Goal: Transaction & Acquisition: Download file/media

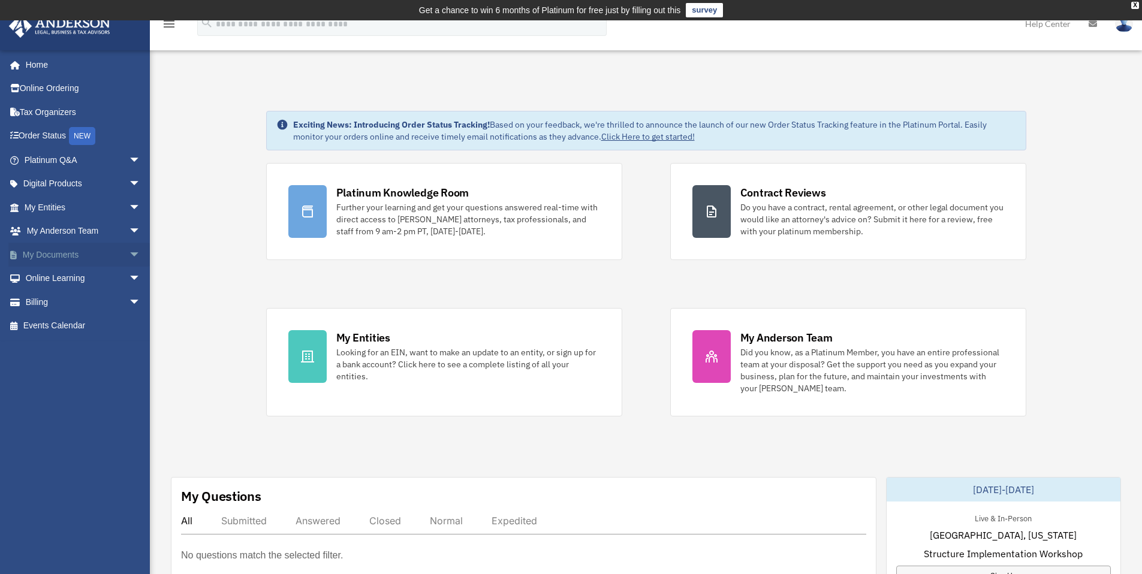
click at [62, 254] on link "My Documents arrow_drop_down" at bounding box center [83, 255] width 150 height 24
click at [130, 255] on span "arrow_drop_down" at bounding box center [141, 255] width 24 height 25
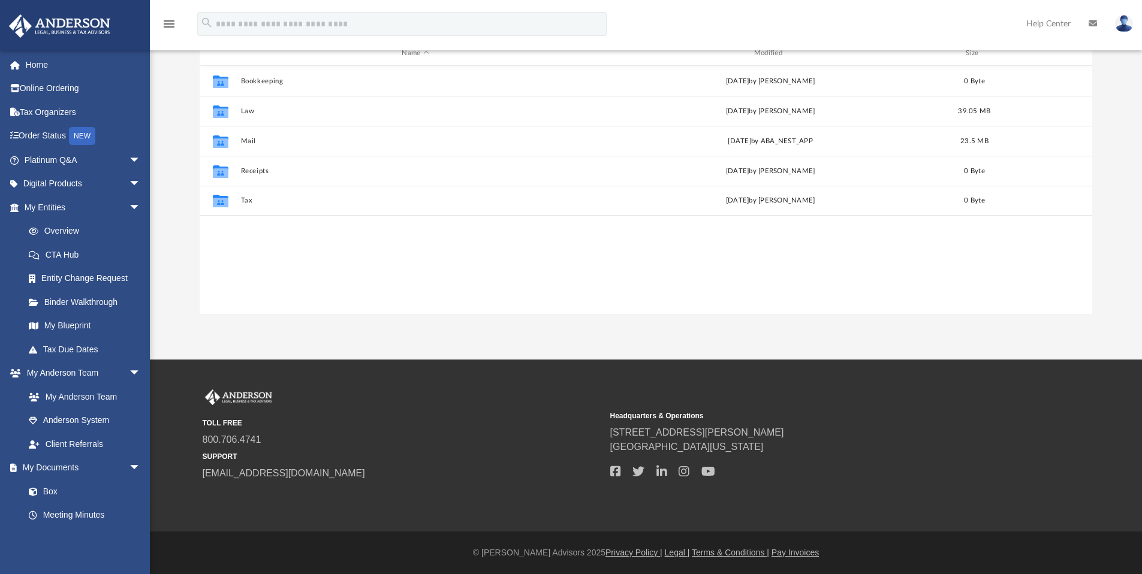
scroll to position [263, 884]
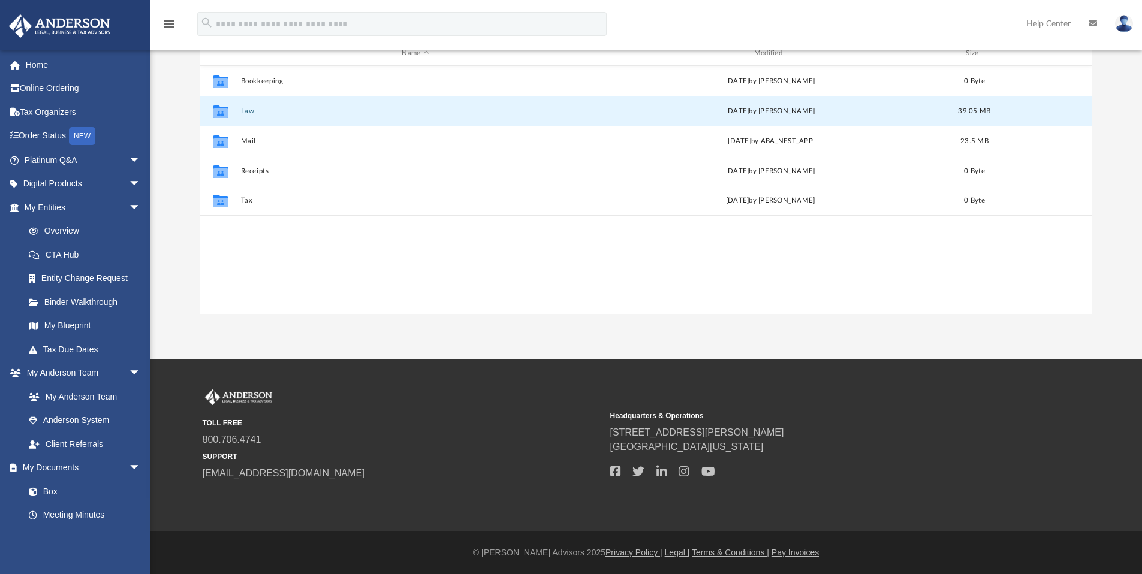
click at [244, 113] on button "Law" at bounding box center [414, 111] width 349 height 8
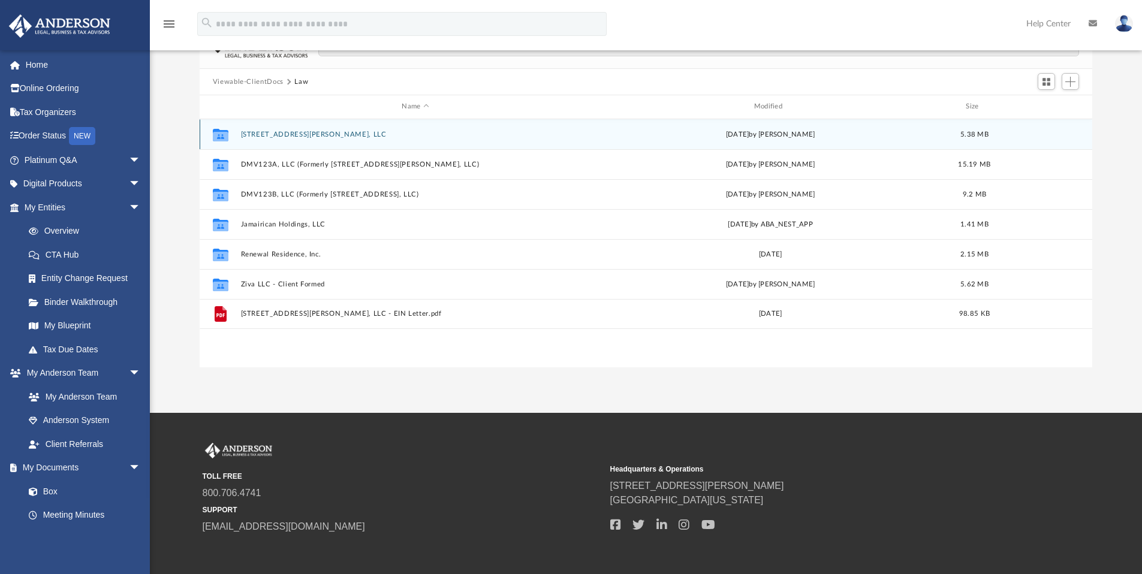
scroll to position [0, 0]
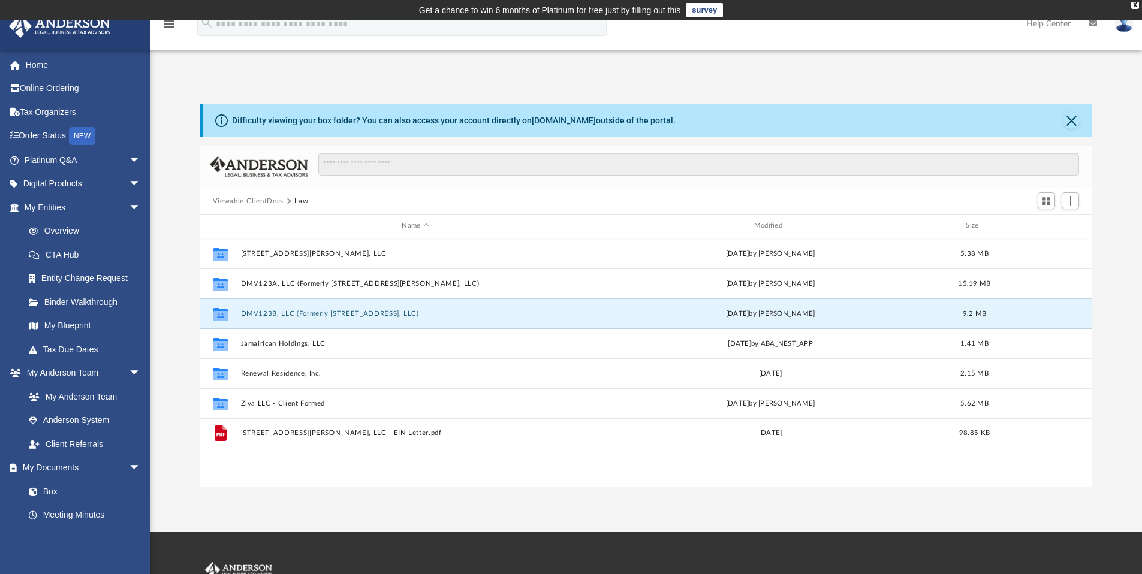
click at [275, 312] on button "DMV123B, LLC (Formerly [STREET_ADDRESS], LLC)" at bounding box center [414, 314] width 349 height 8
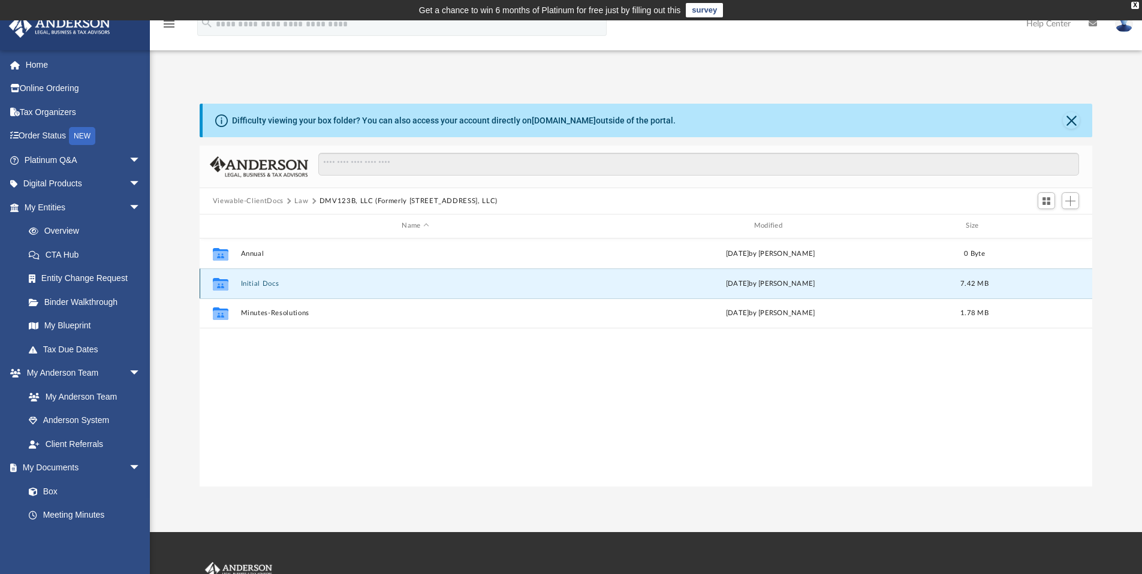
click at [253, 284] on button "Initial Docs" at bounding box center [414, 284] width 349 height 8
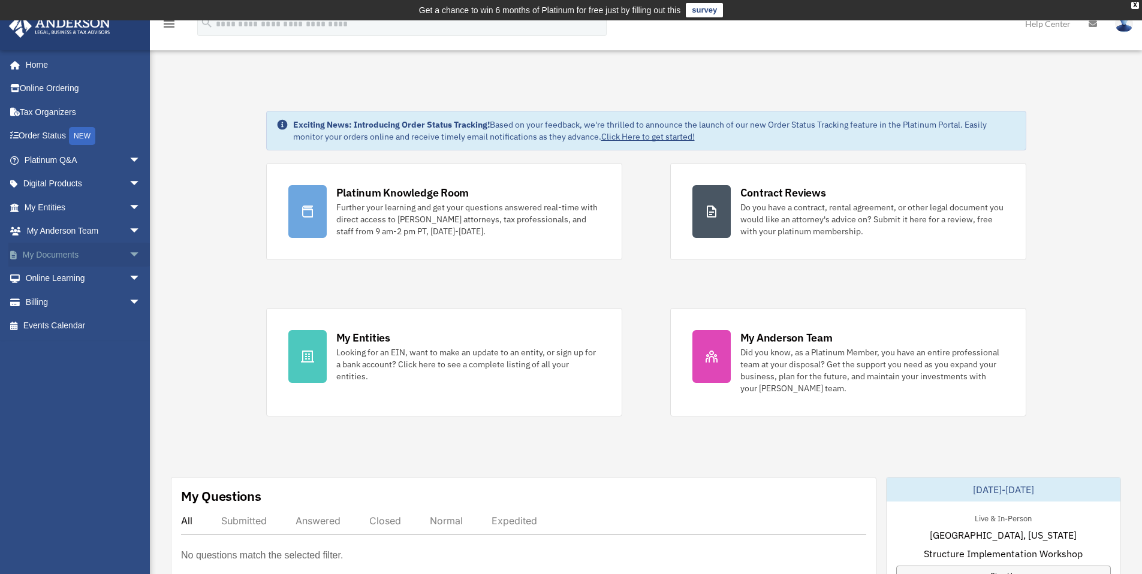
click at [101, 251] on link "My Documents arrow_drop_down" at bounding box center [83, 255] width 150 height 24
click at [129, 252] on span "arrow_drop_down" at bounding box center [141, 255] width 24 height 25
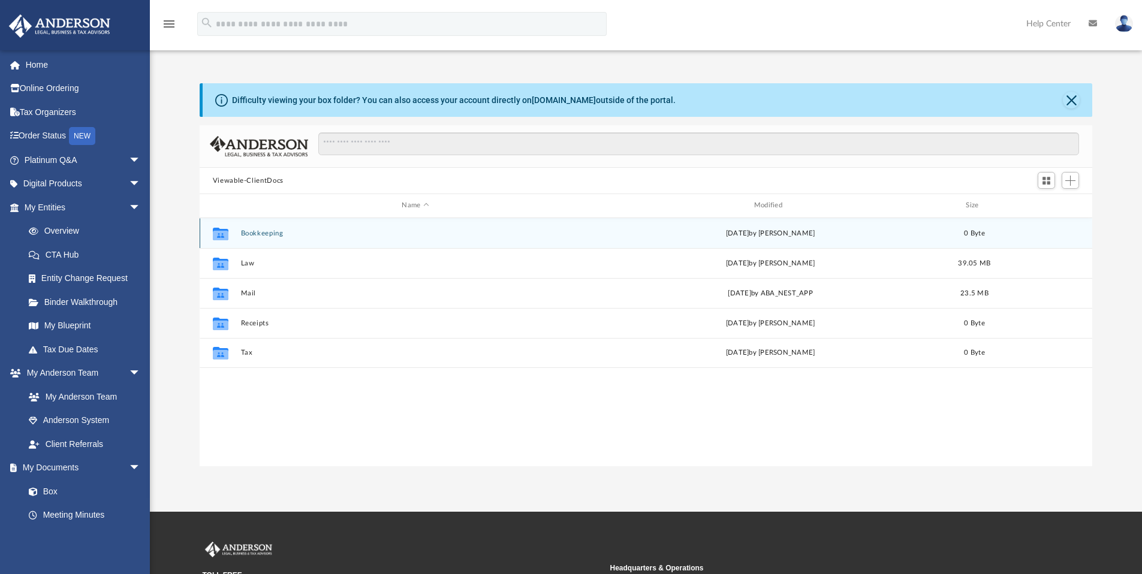
scroll to position [263, 884]
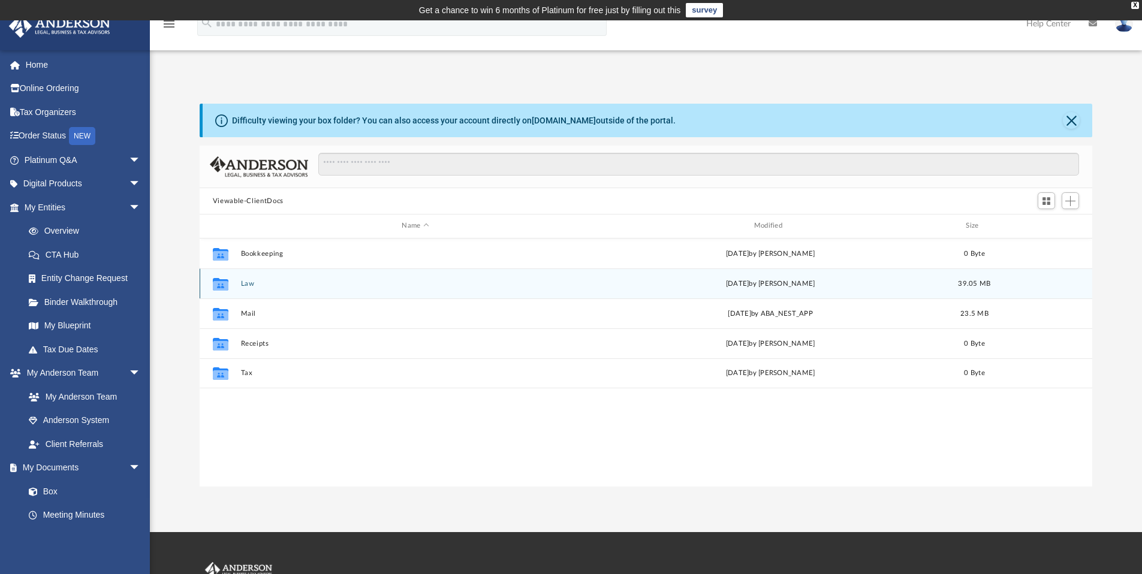
click at [243, 288] on div "Collaborated Folder Law [DATE] by [PERSON_NAME] 39.05 MB" at bounding box center [646, 284] width 893 height 30
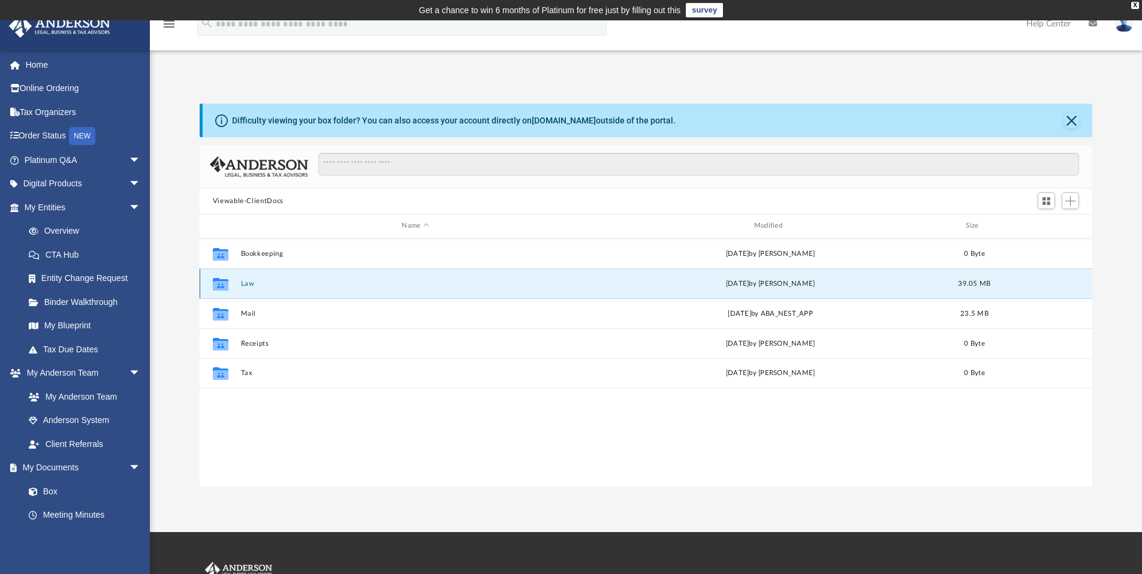
click at [246, 283] on button "Law" at bounding box center [414, 284] width 349 height 8
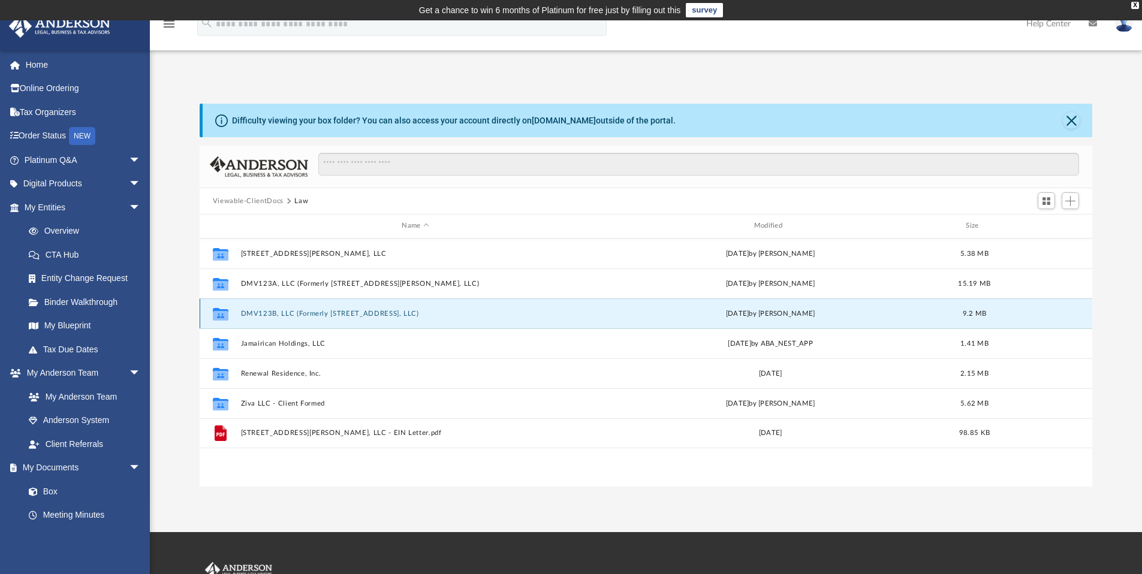
click at [372, 315] on button "DMV123B, LLC (Formerly [STREET_ADDRESS], LLC)" at bounding box center [414, 314] width 349 height 8
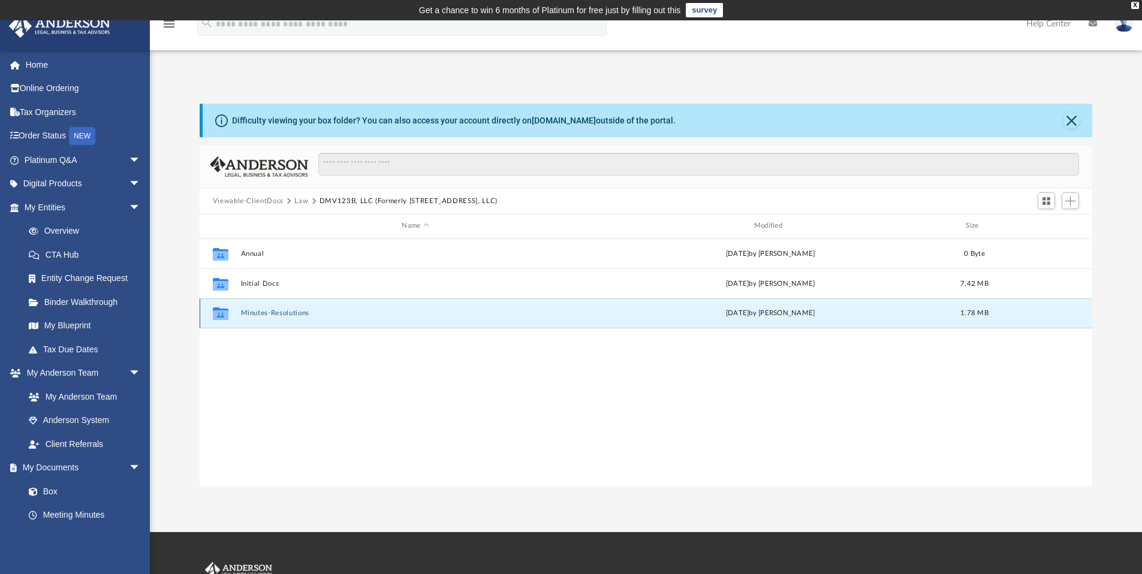
click at [268, 313] on button "Minutes-Resolutions" at bounding box center [414, 313] width 349 height 8
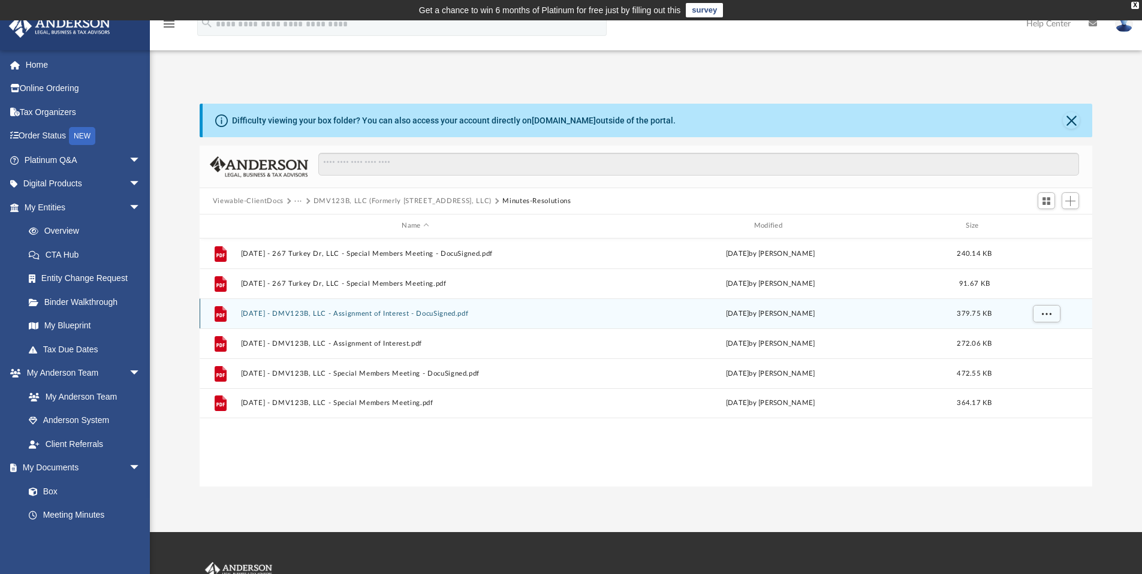
click at [414, 312] on button "[DATE] - DMV123B, LLC - Assignment of Interest - DocuSigned.pdf" at bounding box center [414, 314] width 349 height 8
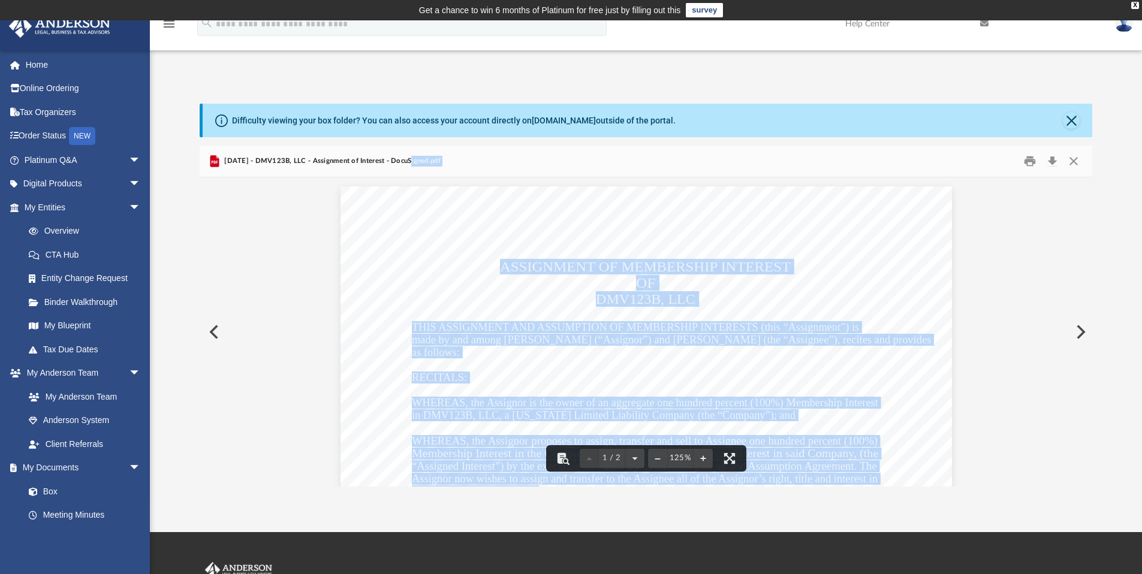
drag, startPoint x: 406, startPoint y: 162, endPoint x: 679, endPoint y: 350, distance: 330.5
click at [679, 350] on div "[DATE] - DMV123B, LLC - Assignment of Interest - DocuSigned.pdf Assignment of M…" at bounding box center [646, 316] width 893 height 341
click at [726, 357] on div "Assignment of Membership Interest Page 1 of 2 ASSIGNMENT OF MEMBERSHIP INTEREST…" at bounding box center [645, 581] width 611 height 791
click at [857, 261] on div "Assignment of Membership Interest Page 1 of 2 ASSIGNMENT OF MEMBERSHIP INTEREST…" at bounding box center [645, 581] width 611 height 791
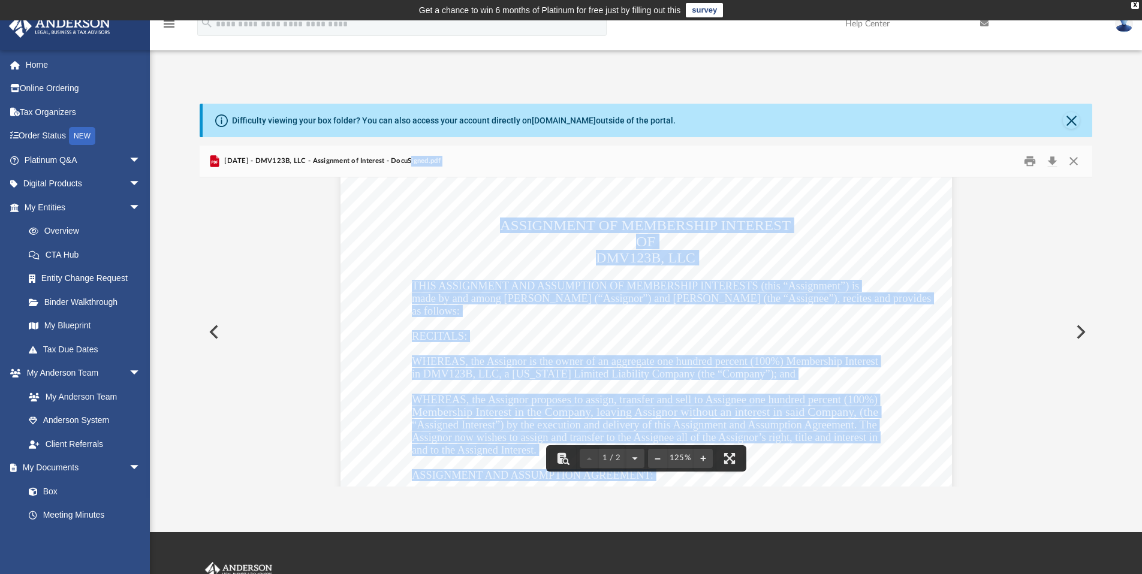
scroll to position [0, 0]
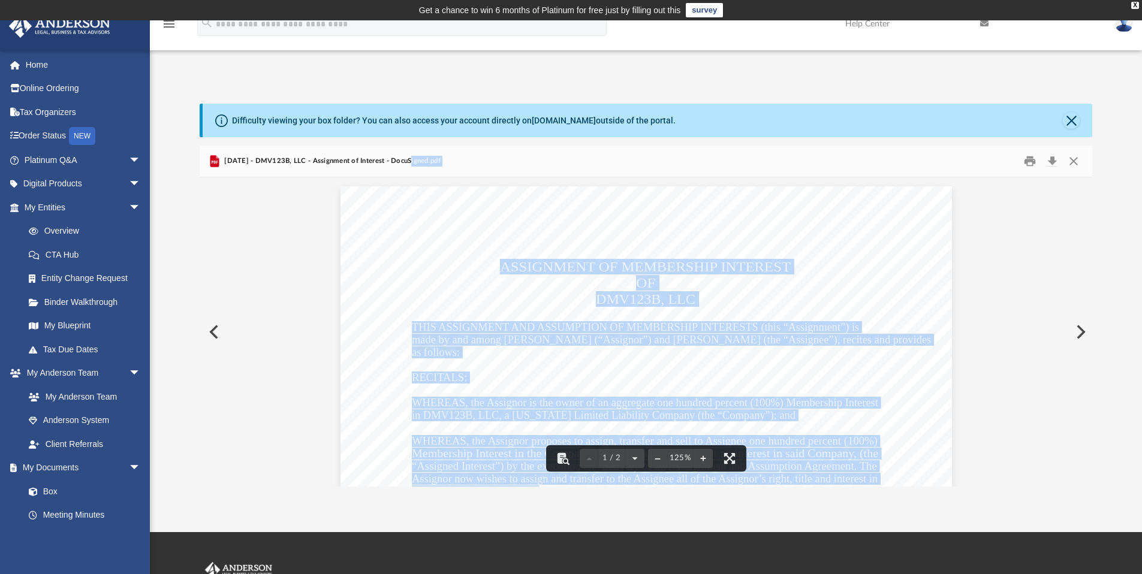
click at [879, 285] on div "Assignment of Membership Interest Page 1 of 2 ASSIGNMENT OF MEMBERSHIP INTEREST…" at bounding box center [645, 581] width 611 height 791
click at [880, 266] on div "Assignment of Membership Interest Page 1 of 2 ASSIGNMENT OF MEMBERSHIP INTEREST…" at bounding box center [645, 581] width 611 height 791
click at [906, 315] on div "Assignment of Membership Interest Page 1 of 2 ASSIGNMENT OF MEMBERSHIP INTEREST…" at bounding box center [645, 581] width 611 height 791
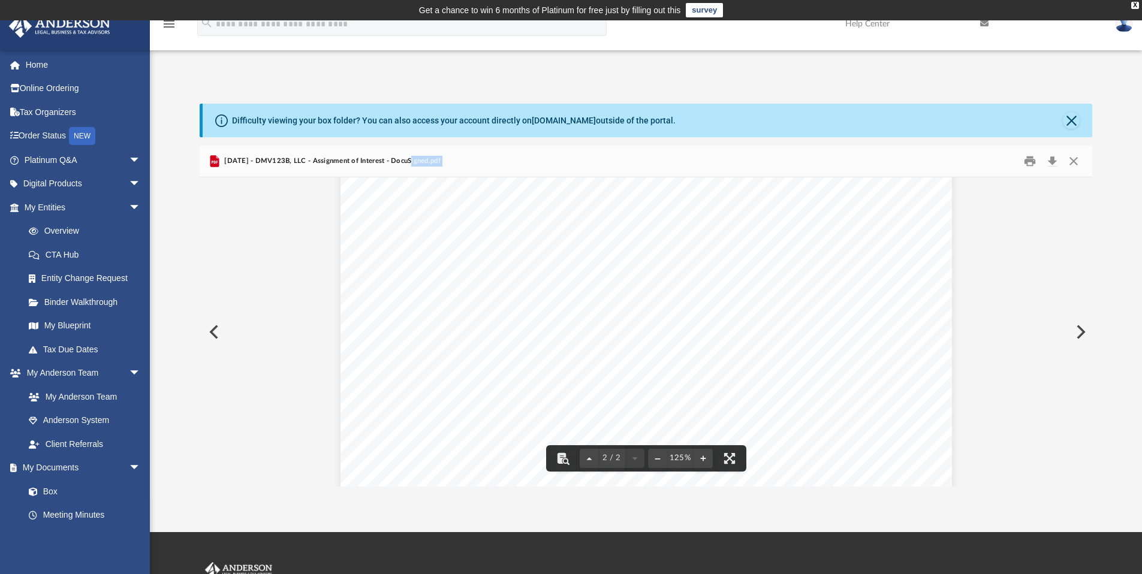
scroll to position [1118, 0]
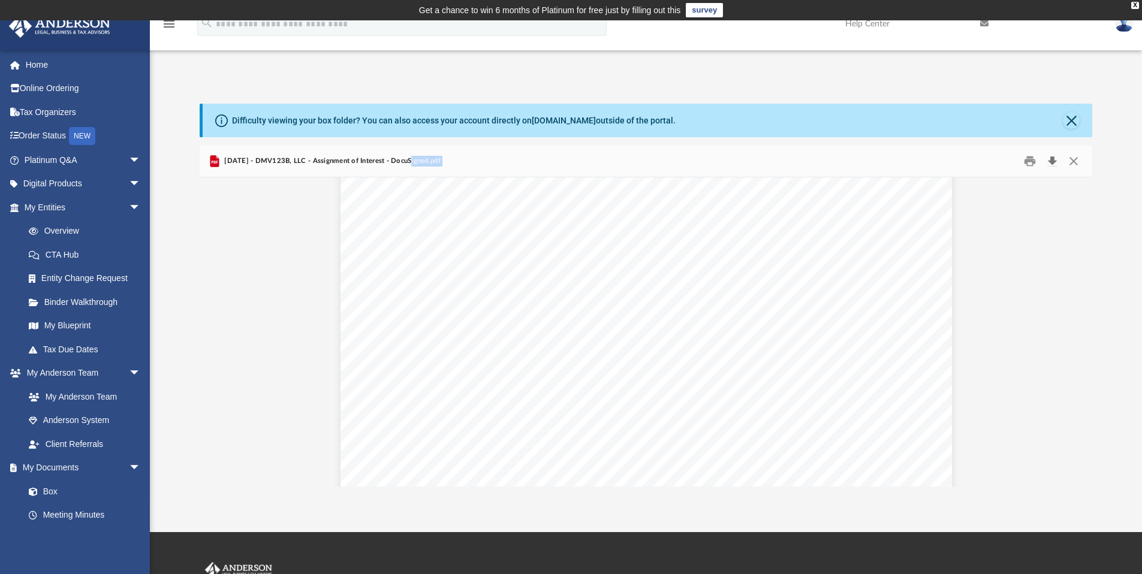
click at [1056, 162] on button "Download" at bounding box center [1052, 161] width 22 height 19
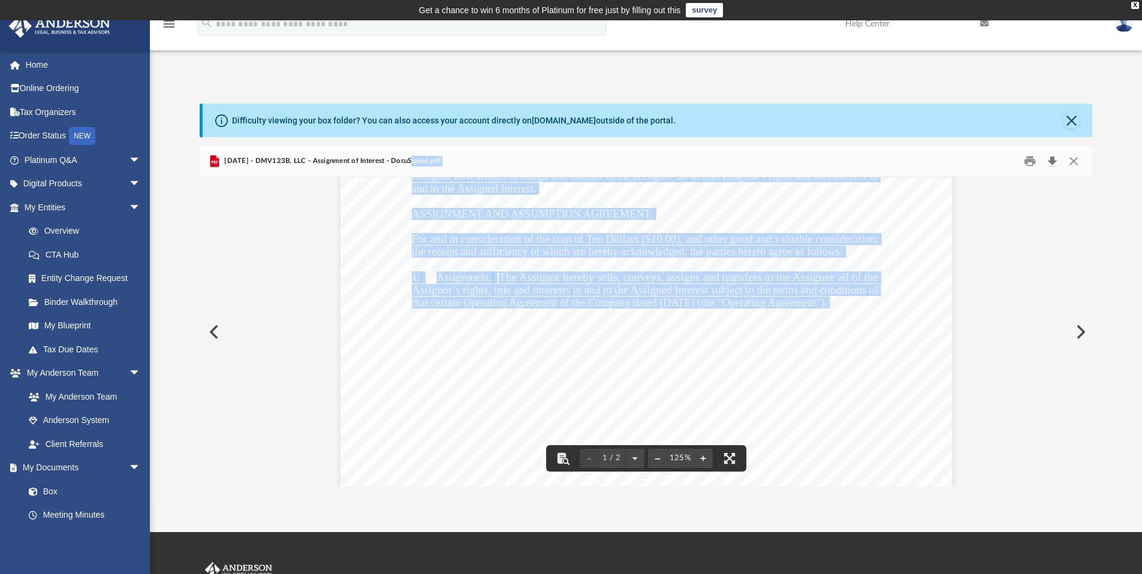
scroll to position [0, 0]
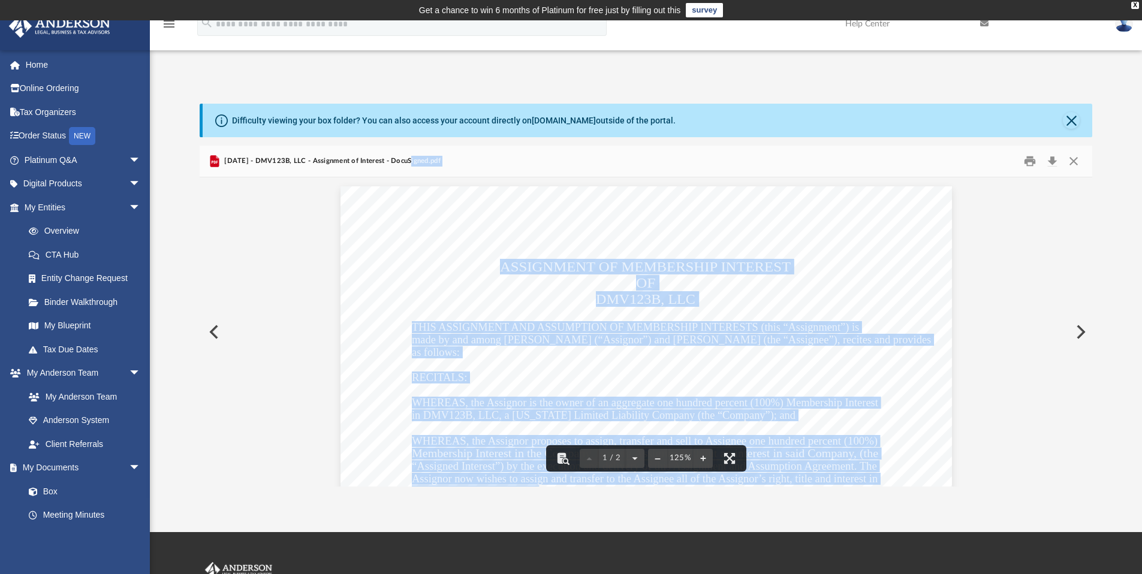
click at [776, 260] on span "ASSIGNMENT OF MEMBERSHIP INTEREST" at bounding box center [645, 267] width 291 height 14
